Goal: Information Seeking & Learning: Learn about a topic

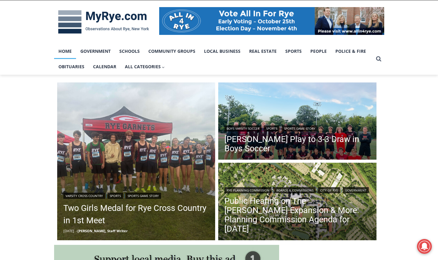
scroll to position [93, 0]
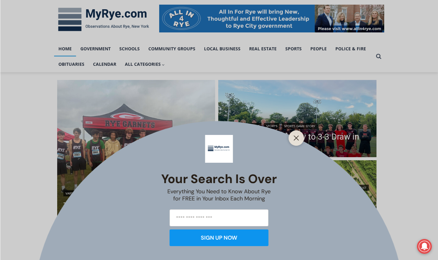
click at [297, 137] on line "Close" at bounding box center [296, 138] width 4 height 4
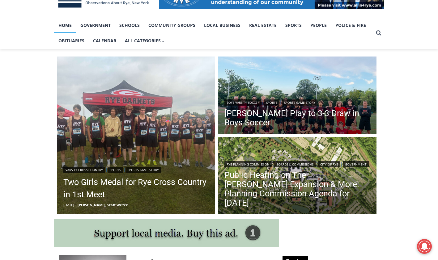
scroll to position [124, 0]
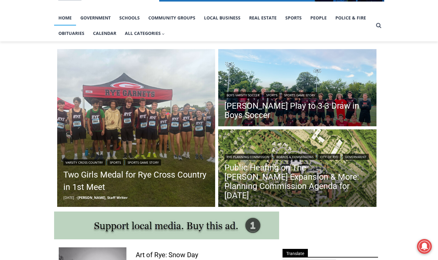
click at [277, 105] on link "Rye, Harrison Play to 3-3 Draw in Boys Soccer" at bounding box center [297, 110] width 146 height 19
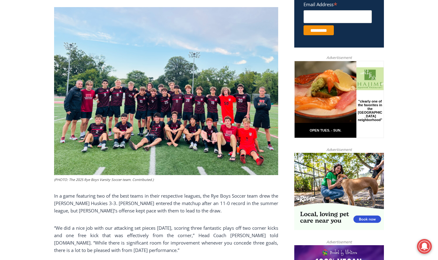
scroll to position [266, 0]
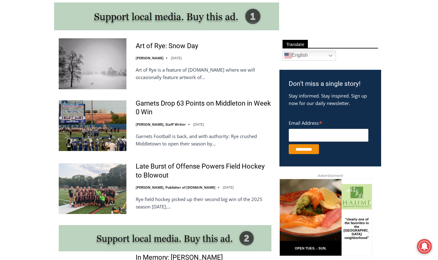
scroll to position [340, 0]
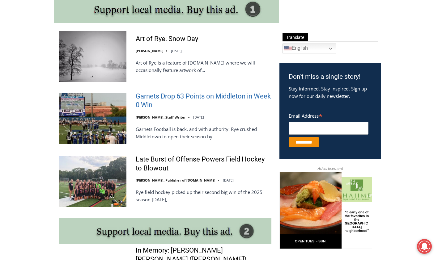
click at [169, 94] on link "Garnets Drop 63 Points on Middleton in Week 0 Win" at bounding box center [204, 101] width 136 height 18
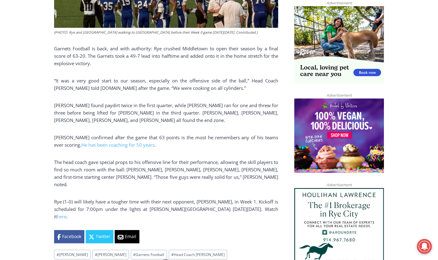
scroll to position [420, 0]
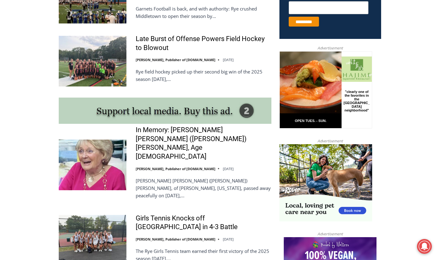
scroll to position [463, 0]
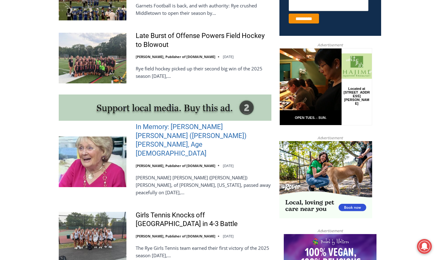
click at [165, 129] on link "In Memory: Maureen Catherine (Devlin) Koecheler, Age 83" at bounding box center [204, 140] width 136 height 35
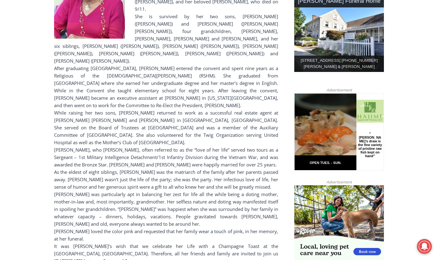
scroll to position [340, 0]
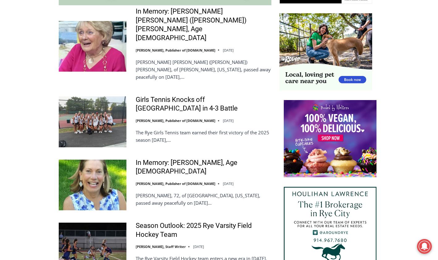
scroll to position [617, 0]
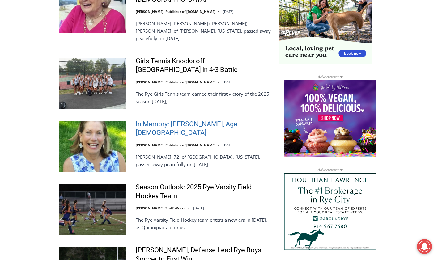
click at [188, 120] on link "In Memory: Maryanne Bardwil Lynch, Age 72" at bounding box center [204, 129] width 136 height 18
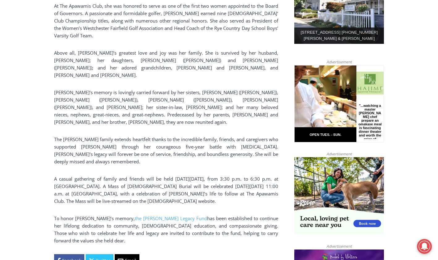
scroll to position [391, 0]
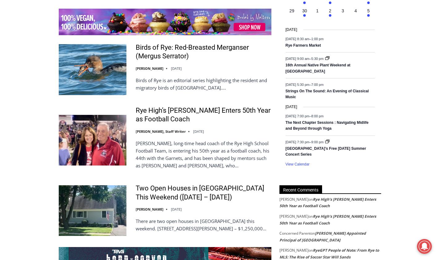
scroll to position [988, 0]
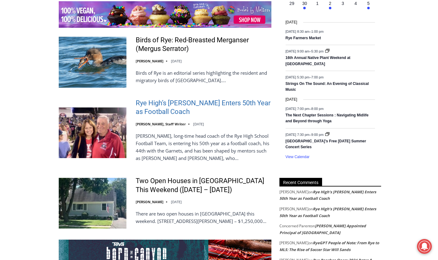
click at [153, 99] on link "Rye High’s [PERSON_NAME] Enters 50th Year as Football Coach" at bounding box center [204, 108] width 136 height 18
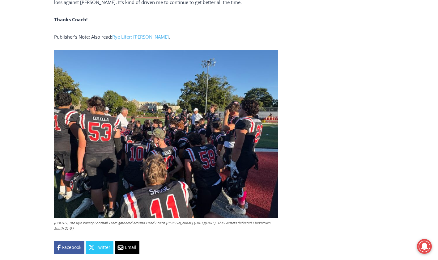
scroll to position [1871, 0]
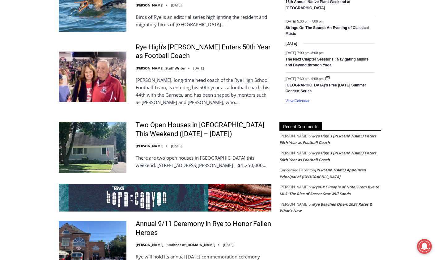
scroll to position [926, 0]
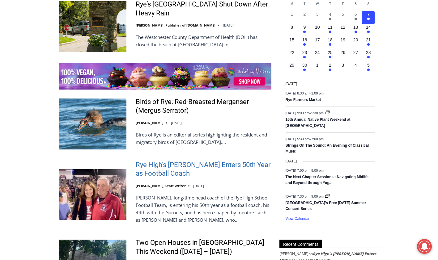
click at [148, 161] on link "Rye High’s [PERSON_NAME] Enters 50th Year as Football Coach" at bounding box center [204, 170] width 136 height 18
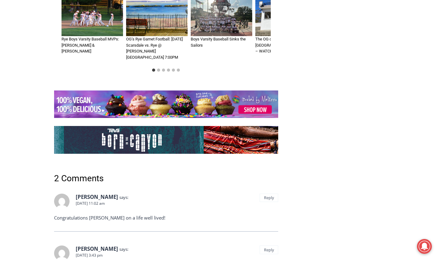
scroll to position [2365, 0]
